Goal: Information Seeking & Learning: Check status

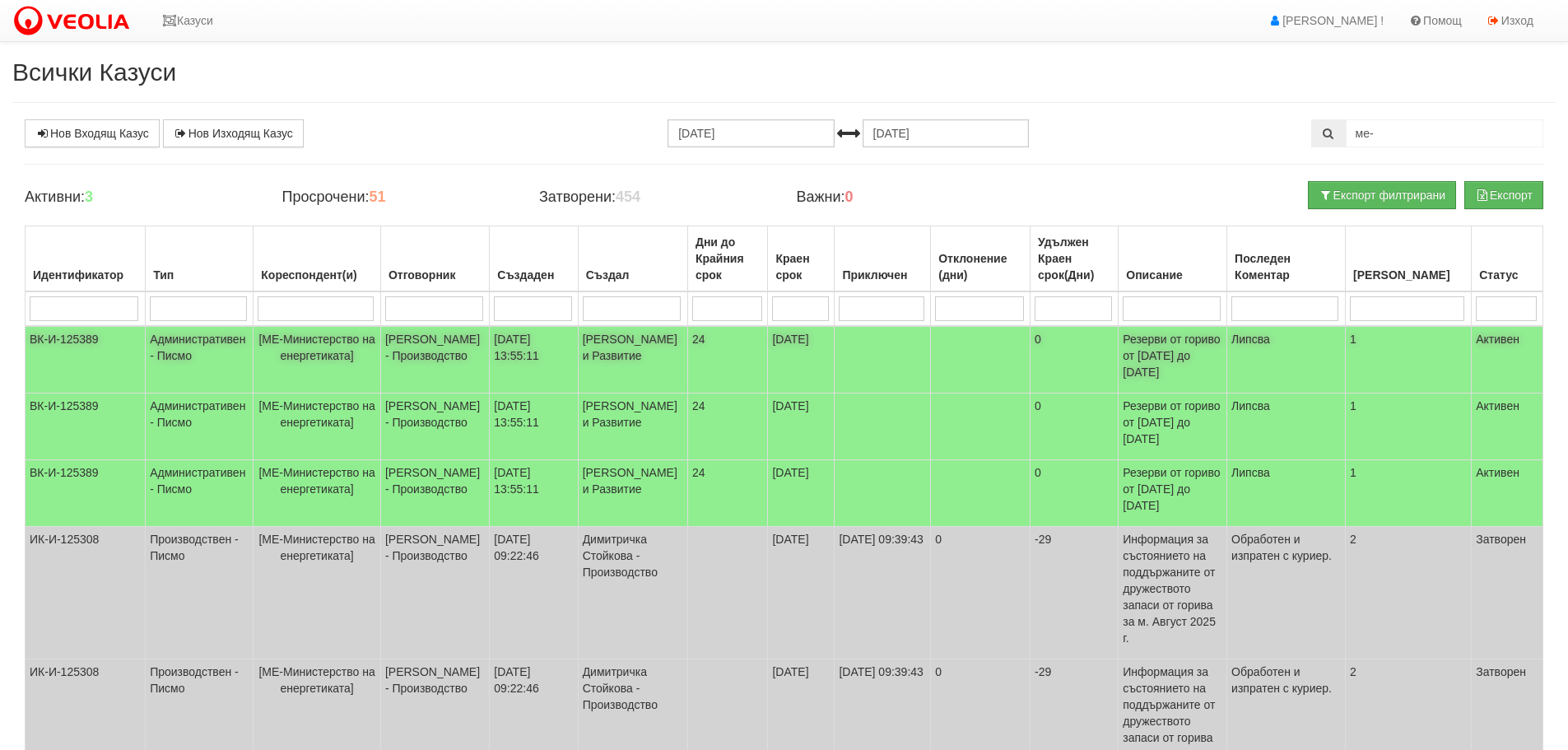
click at [89, 335] on td "ВК-И-125389" at bounding box center [85, 359] width 120 height 68
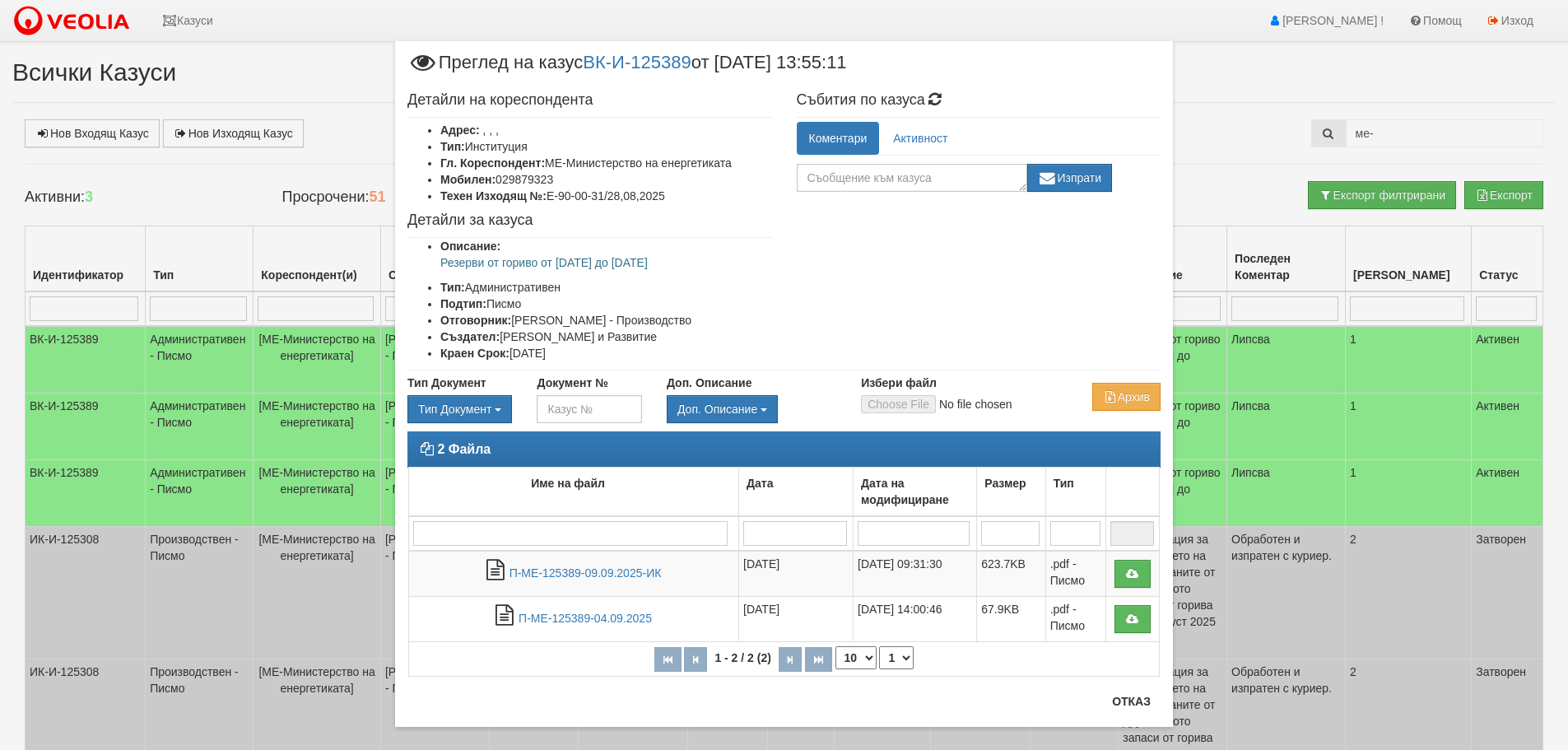
click at [1133, 689] on div "2 Файла Име на файл Дата Дата на модифициране Размер Тип 1 - 2 / 2 (2) 10 20 30…" at bounding box center [784, 562] width 778 height 261
click at [1120, 703] on button "Отказ" at bounding box center [1130, 701] width 58 height 26
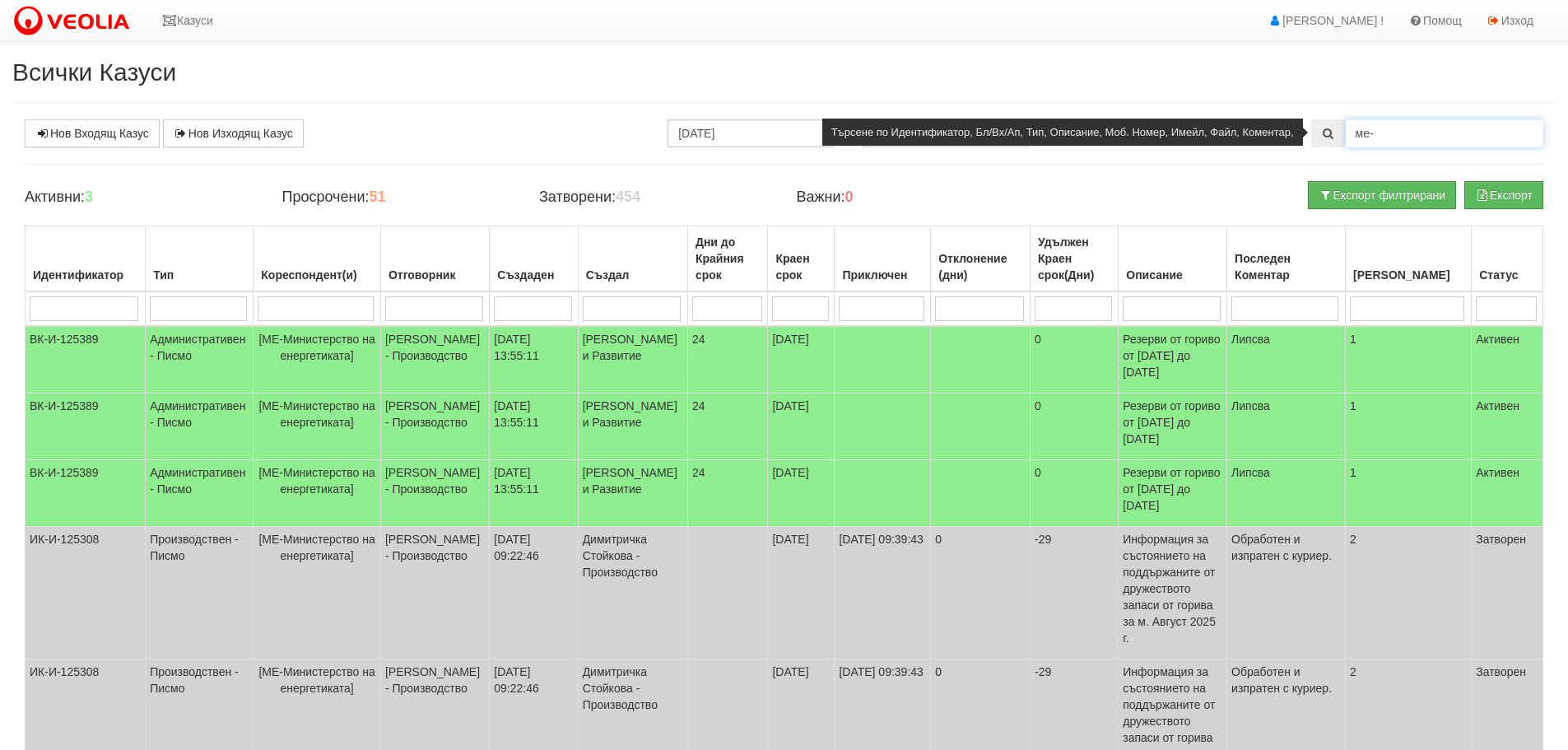
drag, startPoint x: 1393, startPoint y: 134, endPoint x: 1349, endPoint y: 133, distance: 44.0
click at [1349, 133] on input "ме-" at bounding box center [1445, 133] width 198 height 28
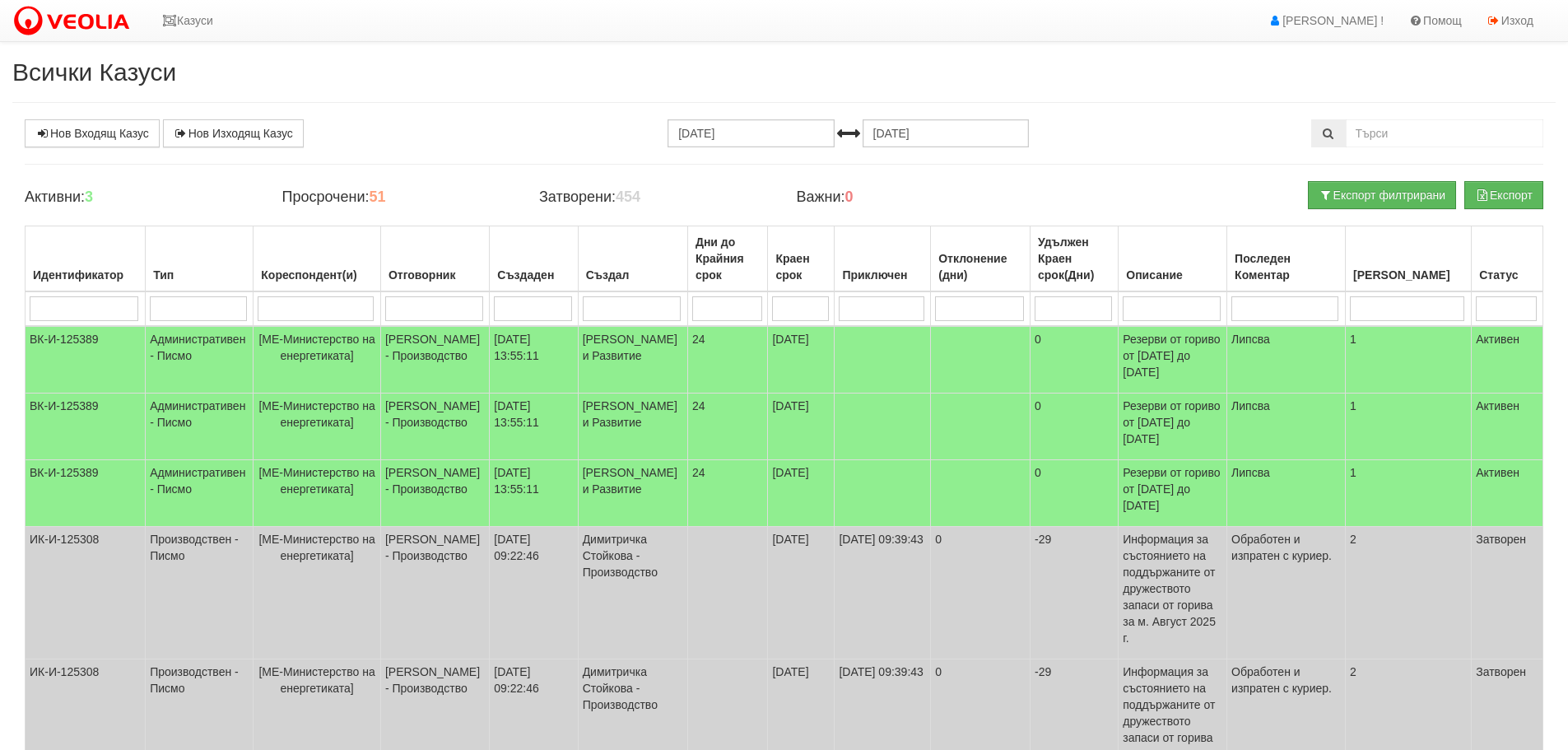
drag, startPoint x: 550, startPoint y: 64, endPoint x: 542, endPoint y: 59, distance: 9.4
click at [548, 61] on h2 "Всички Казуси" at bounding box center [784, 71] width 1544 height 27
click at [167, 17] on icon at bounding box center [169, 20] width 15 height 11
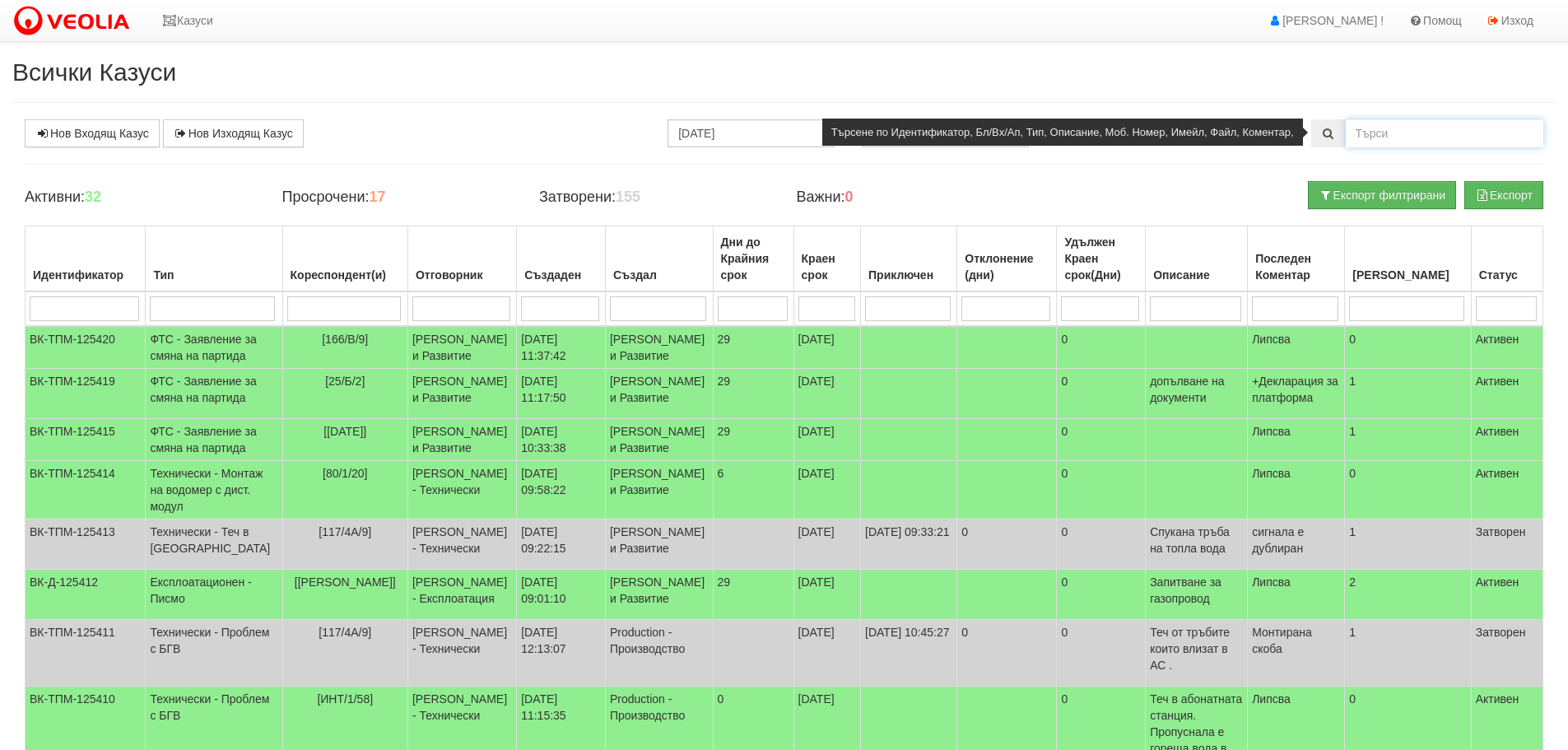
click at [1435, 135] on input "text" at bounding box center [1445, 133] width 198 height 28
type input "ме-"
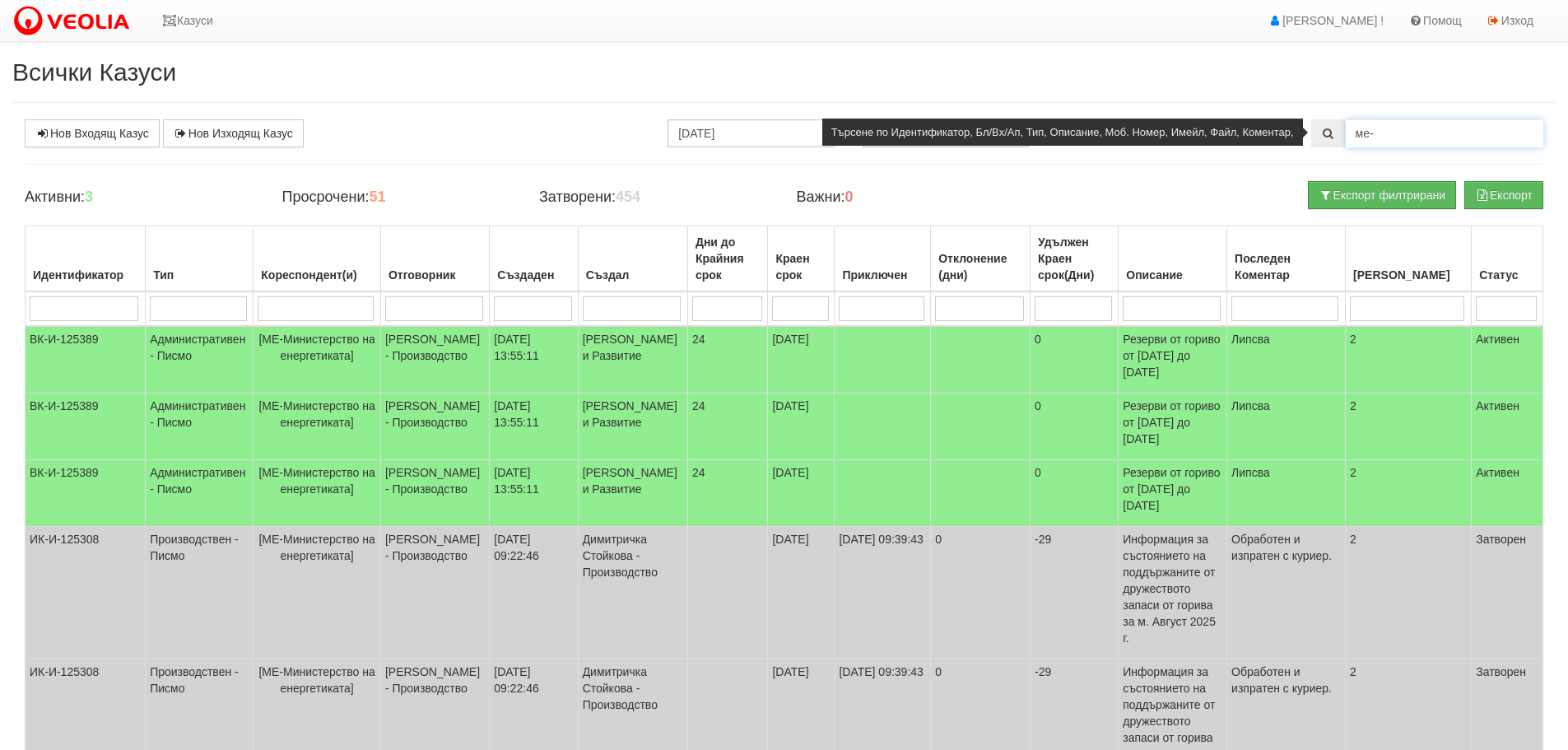
drag, startPoint x: 1367, startPoint y: 135, endPoint x: 1351, endPoint y: 135, distance: 16.0
click at [1351, 135] on input "ме-" at bounding box center [1445, 133] width 198 height 28
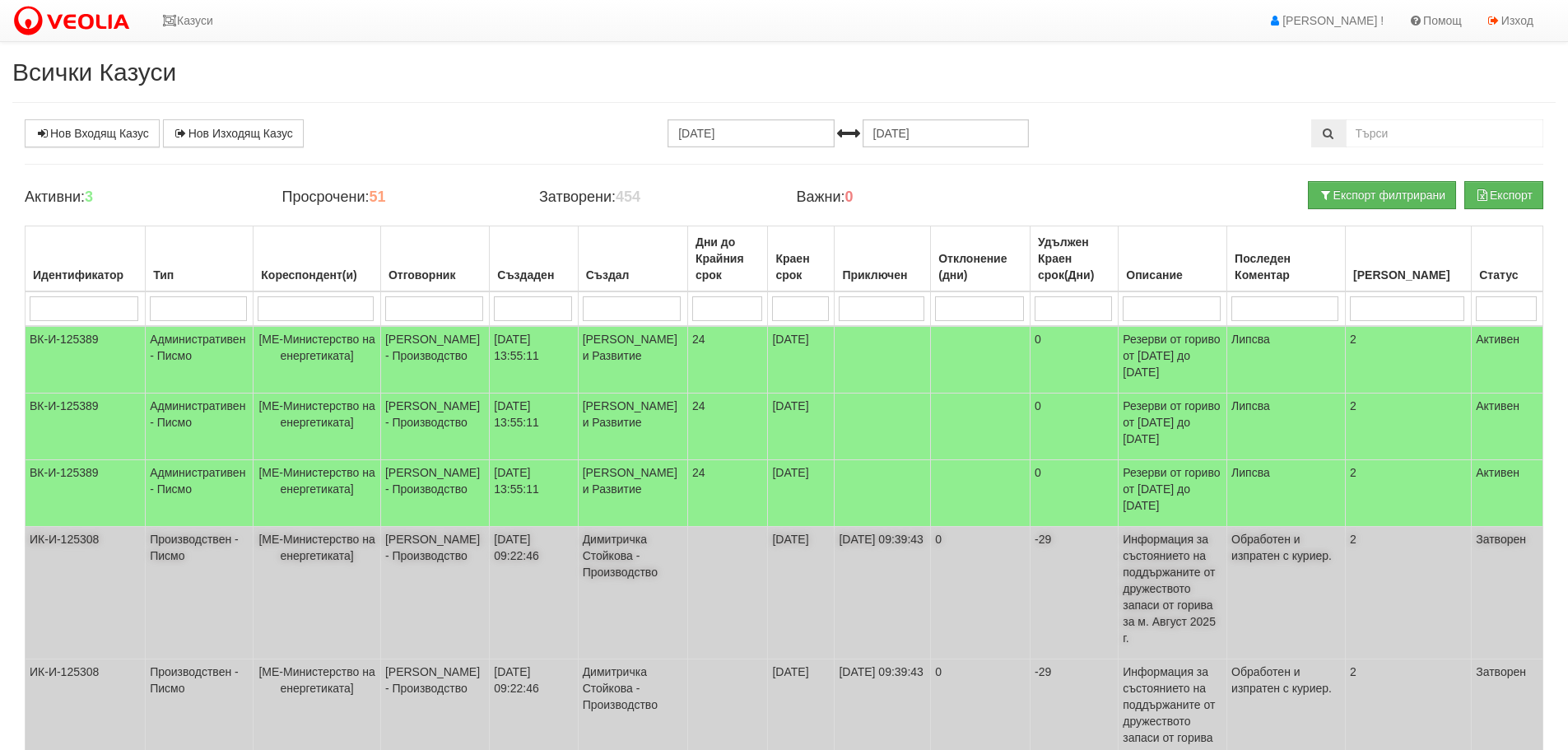
click at [66, 556] on td "ИК-И-125308" at bounding box center [85, 593] width 120 height 133
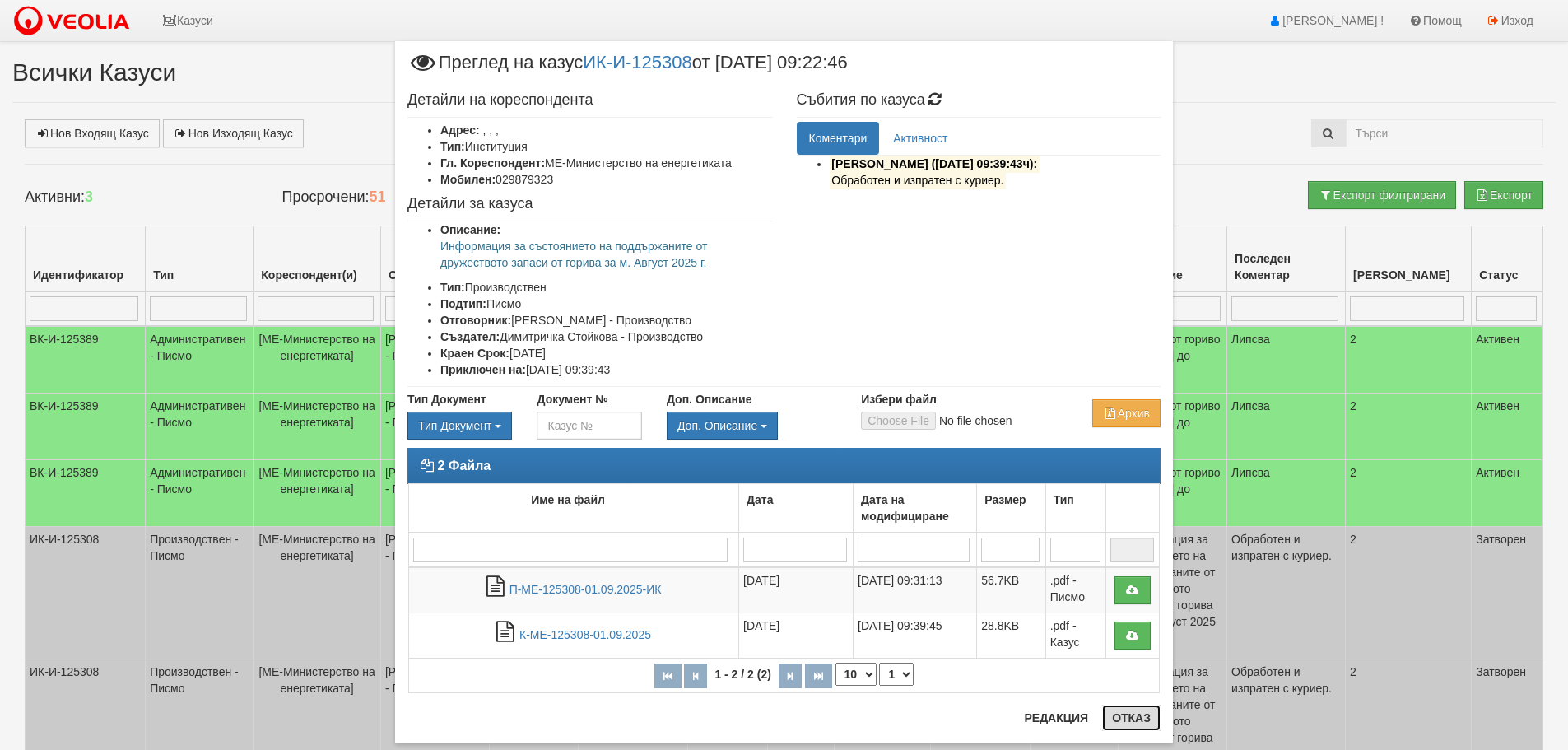
click at [1127, 717] on button "Отказ" at bounding box center [1130, 718] width 58 height 26
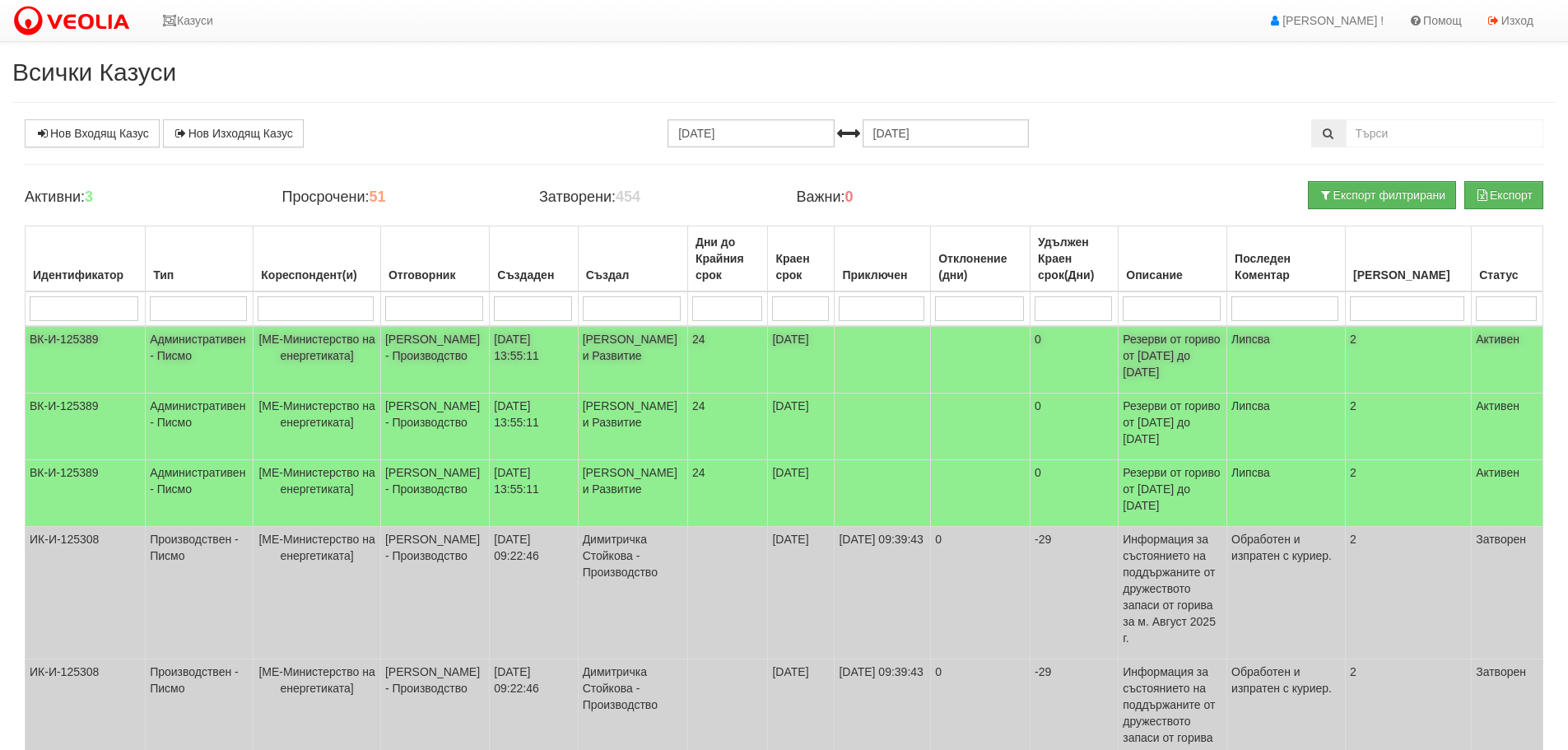
click at [68, 332] on td "ВК-И-125389" at bounding box center [85, 359] width 120 height 68
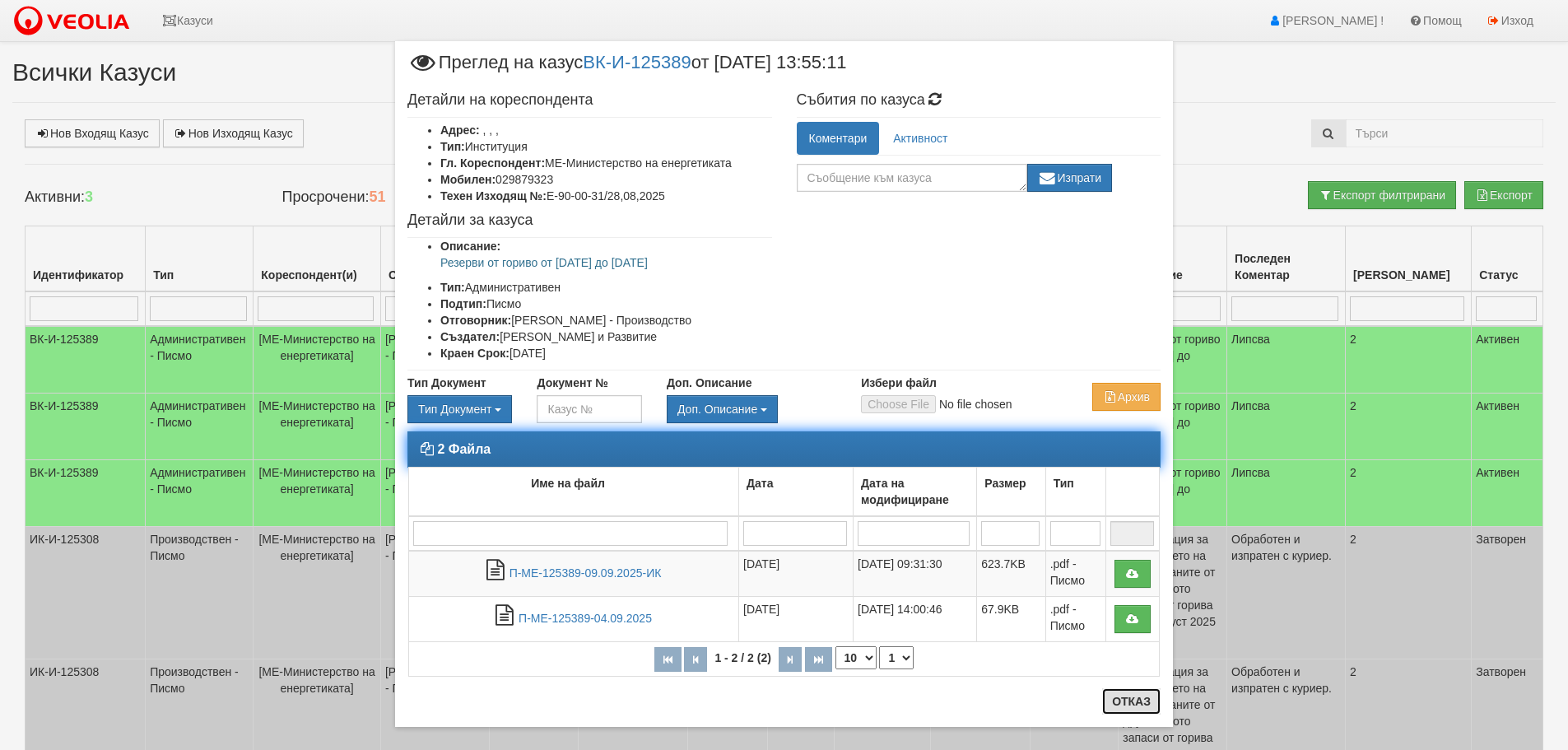
drag, startPoint x: 1120, startPoint y: 704, endPoint x: 1126, endPoint y: 661, distance: 43.4
click at [1123, 692] on div "× Преглед на казус ВК-И-125389 от [DATE] 13:55:11 Детайли на кореспондента Адре…" at bounding box center [784, 384] width 778 height 686
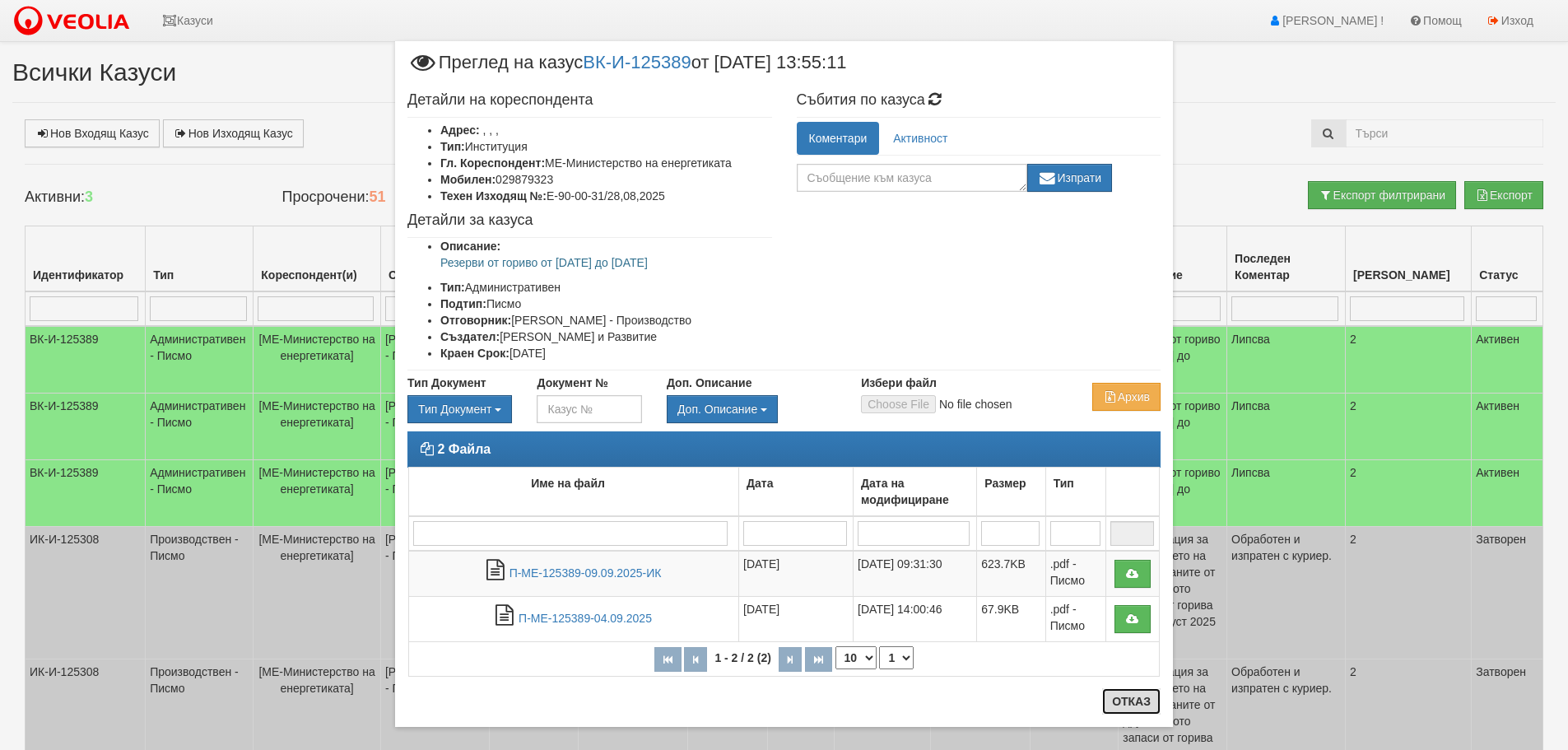
click at [1125, 701] on button "Отказ" at bounding box center [1130, 701] width 58 height 26
